Goal: Navigation & Orientation: Understand site structure

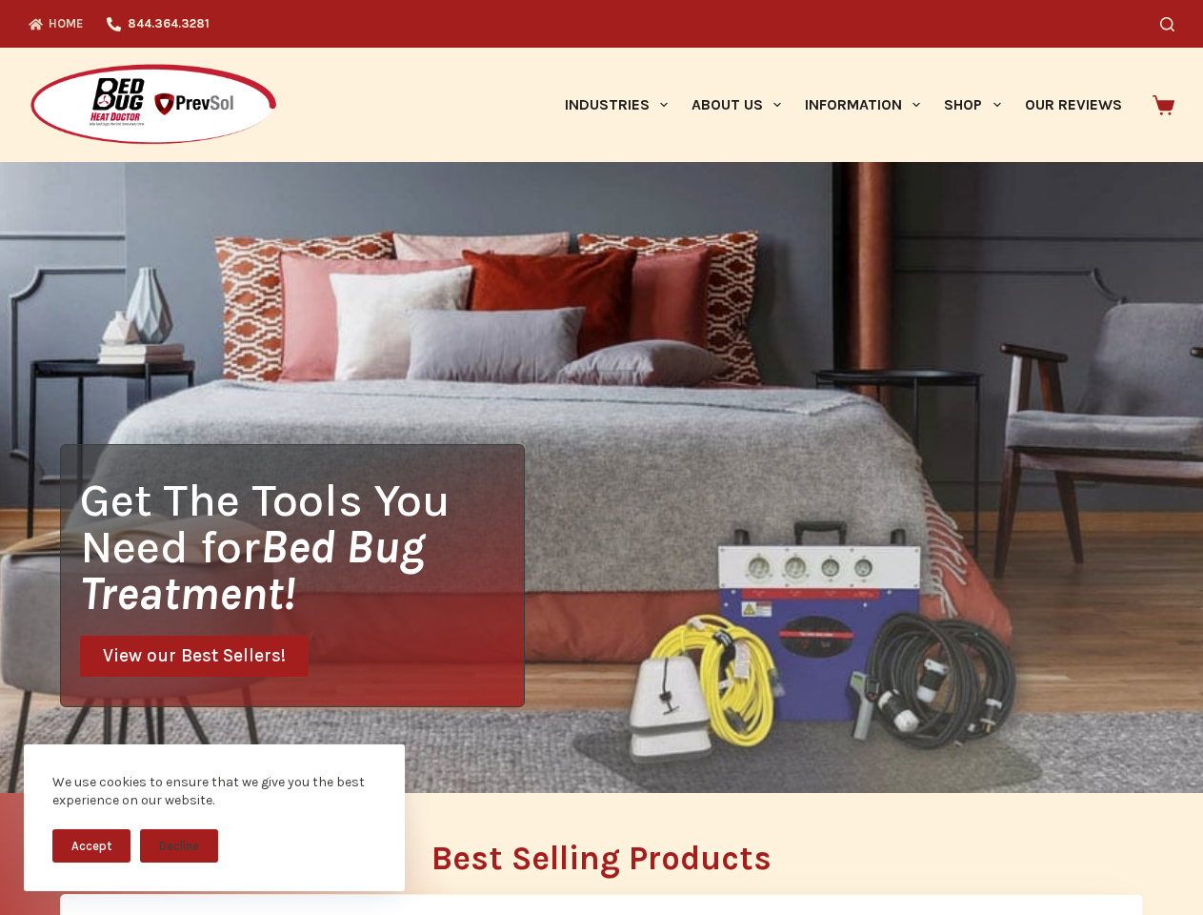
click at [601, 457] on div "Get The Tools You Need for Bed Bug Treatment! View our Best Sellers!" at bounding box center [601, 477] width 1203 height 631
click at [91, 845] on button "Accept" at bounding box center [91, 845] width 78 height 33
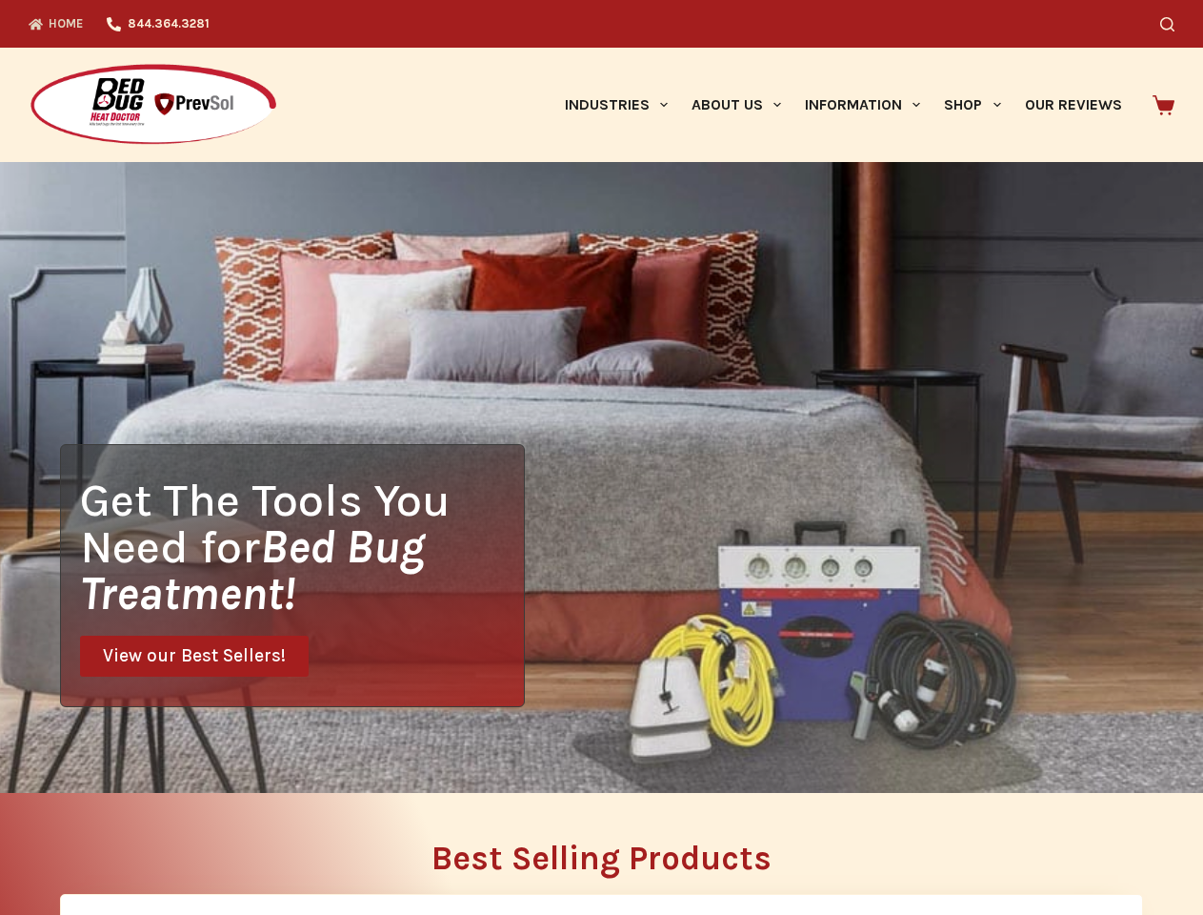
click at [179, 845] on button "Decline" at bounding box center [179, 859] width 78 height 33
click at [1175, 24] on icon "Search" at bounding box center [1167, 24] width 14 height 14
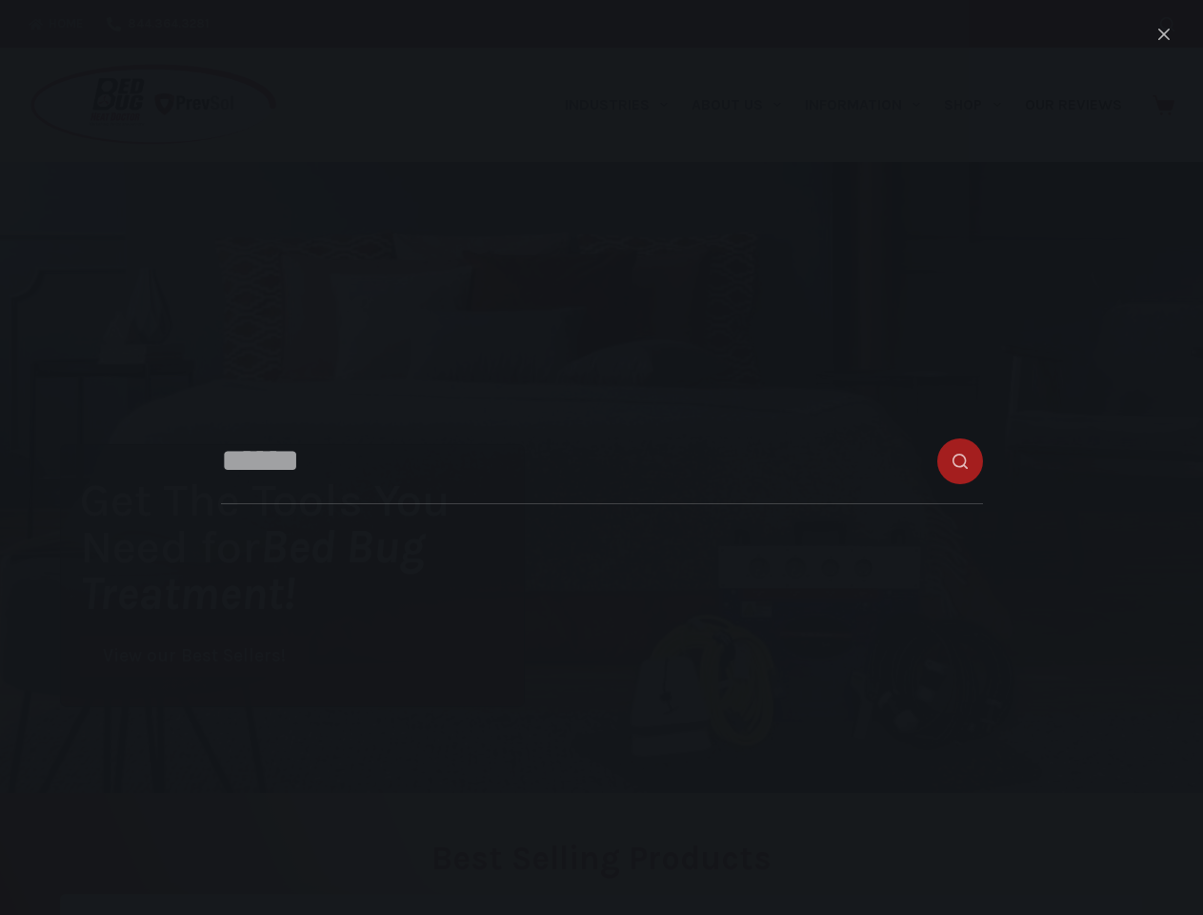
click at [623, 105] on link "Industries" at bounding box center [616, 105] width 127 height 114
click at [744, 105] on link "About Us" at bounding box center [735, 105] width 113 height 114
click at [871, 105] on link "Information" at bounding box center [863, 105] width 139 height 114
click at [980, 105] on link "Shop" at bounding box center [973, 105] width 80 height 114
